Goal: Task Accomplishment & Management: Manage account settings

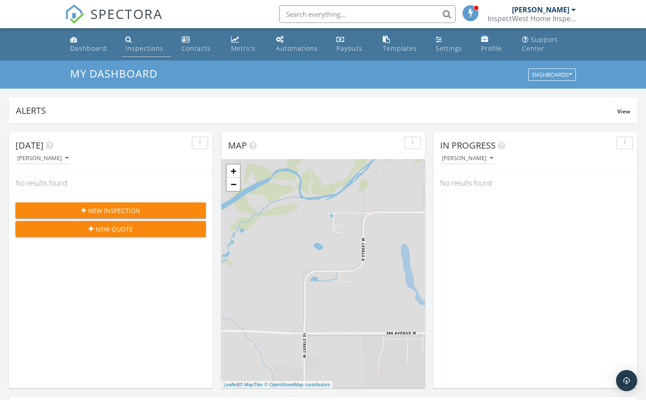
click at [152, 50] on div "Inspections" at bounding box center [144, 48] width 38 height 8
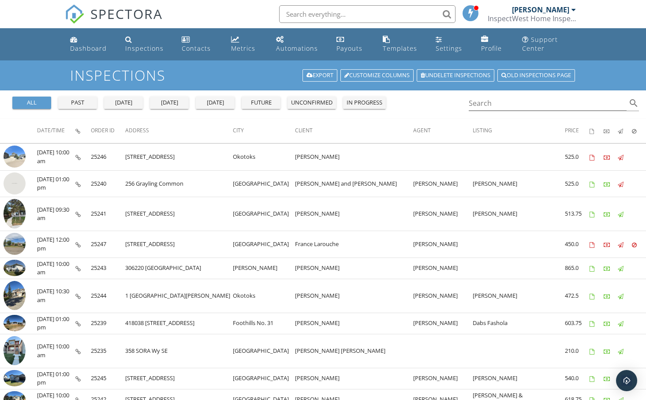
click at [115, 130] on span "Order ID" at bounding box center [103, 130] width 24 height 7
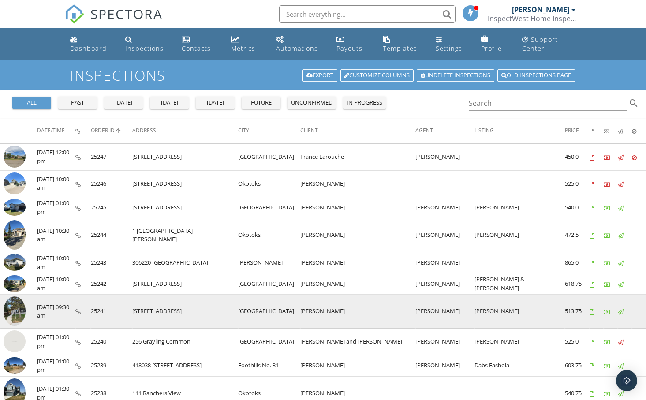
click at [17, 310] on img at bounding box center [15, 311] width 22 height 30
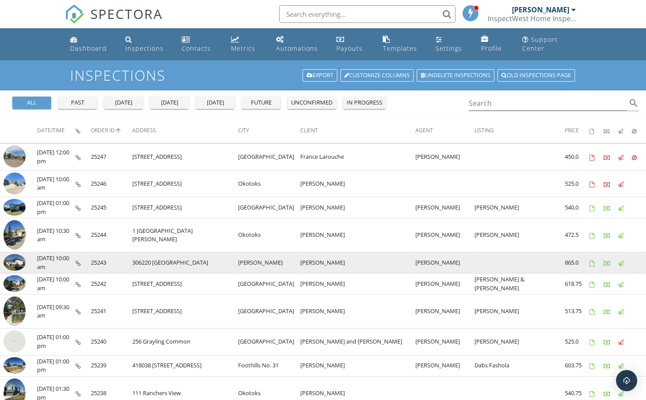
click at [14, 261] on img at bounding box center [15, 262] width 22 height 17
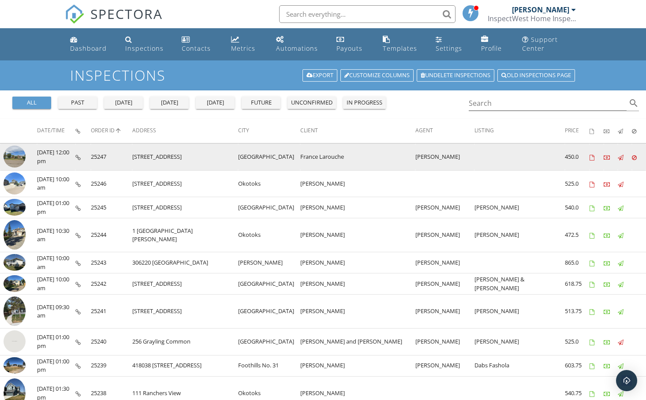
click at [17, 158] on img at bounding box center [15, 157] width 22 height 22
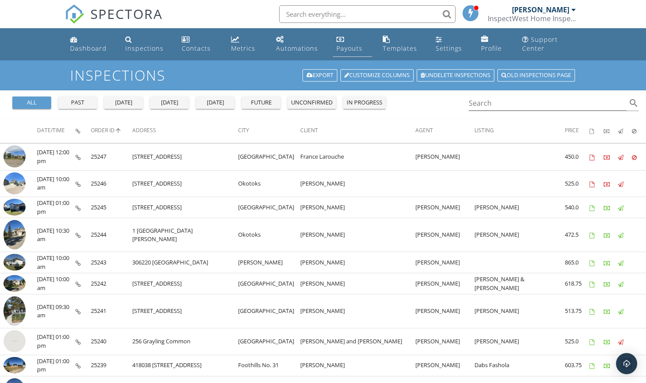
click at [345, 49] on div "Payouts" at bounding box center [349, 48] width 26 height 8
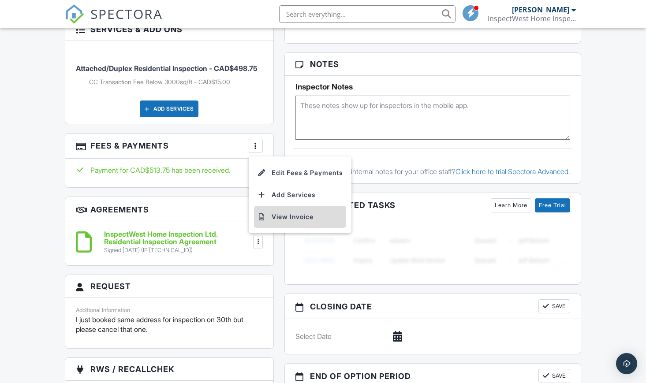
click at [294, 206] on li "View Invoice" at bounding box center [300, 217] width 92 height 22
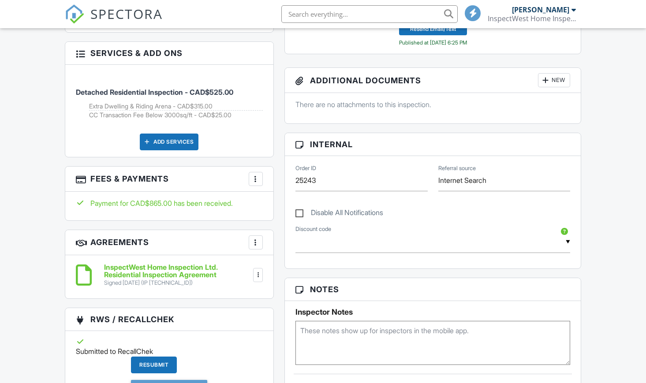
scroll to position [466, 0]
click at [256, 175] on div at bounding box center [255, 179] width 9 height 9
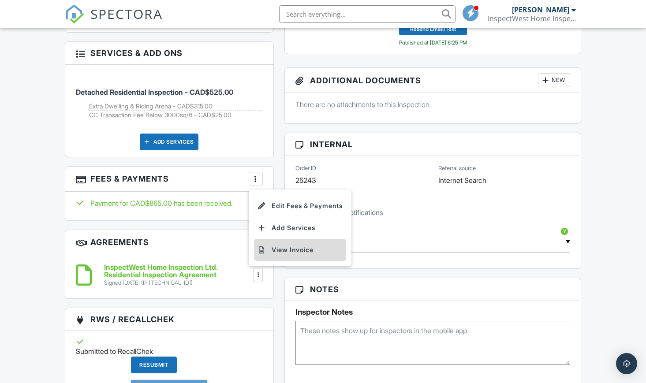
click at [275, 240] on li "View Invoice" at bounding box center [300, 250] width 92 height 22
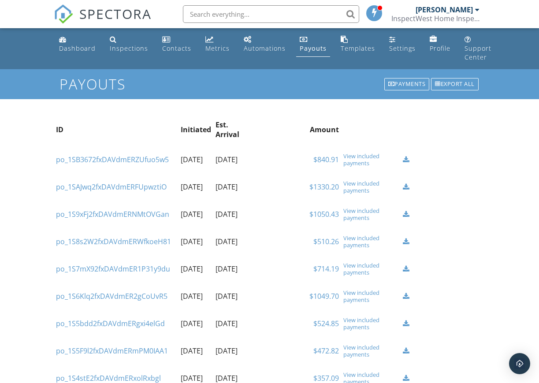
click at [137, 192] on link "po_1SAJwq2fxDAVdmERFUpwztiO" at bounding box center [111, 187] width 111 height 10
click at [150, 164] on link "po_1SB3672fxDAVdmERZUfuo5w5" at bounding box center [112, 160] width 113 height 10
click at [407, 83] on div "Payments" at bounding box center [406, 84] width 45 height 12
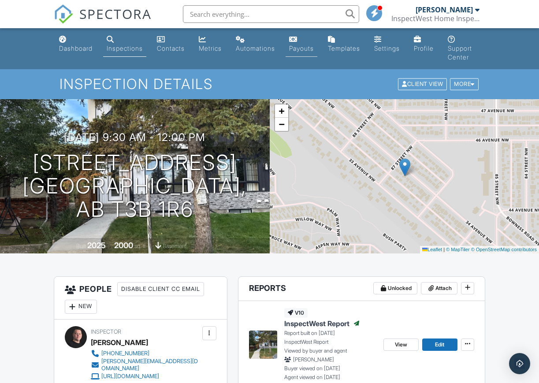
click at [308, 47] on div "Payouts" at bounding box center [301, 48] width 25 height 7
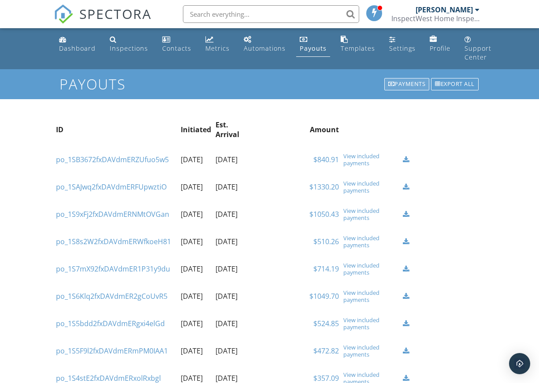
click at [399, 82] on div "Payments" at bounding box center [406, 84] width 45 height 12
click at [357, 161] on div "View included payments" at bounding box center [370, 160] width 55 height 14
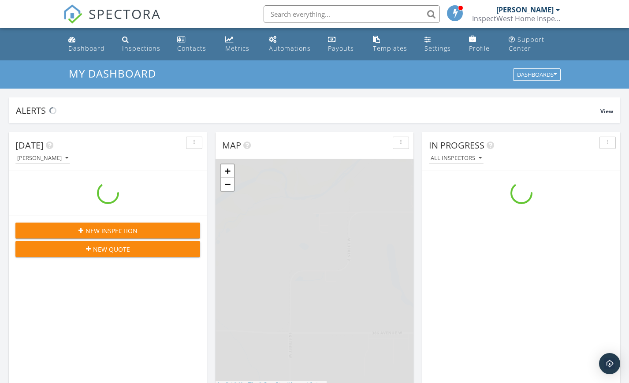
scroll to position [803, 630]
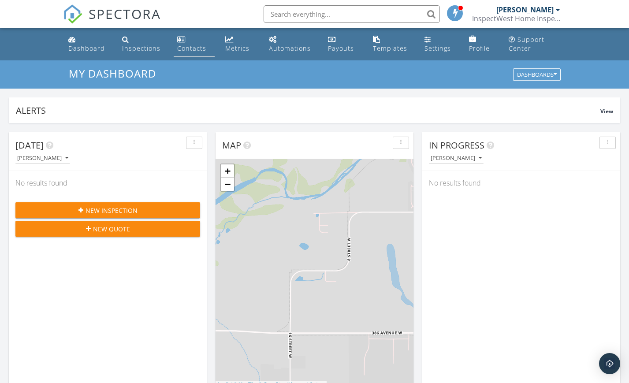
click at [191, 51] on div "Contacts" at bounding box center [191, 48] width 29 height 8
